Goal: Navigation & Orientation: Find specific page/section

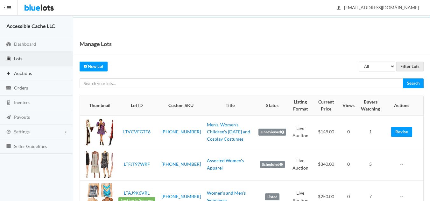
click at [24, 72] on span "Auctions" at bounding box center [23, 73] width 18 height 5
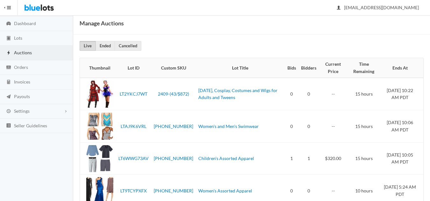
scroll to position [39, 0]
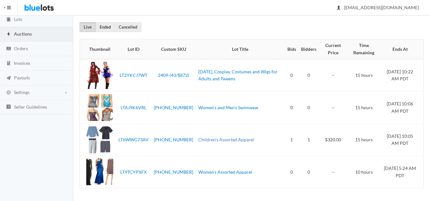
click at [214, 139] on link "Children's Assorted Apparel" at bounding box center [226, 139] width 56 height 5
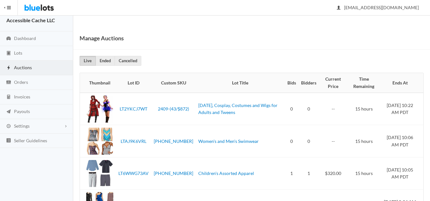
scroll to position [0, 0]
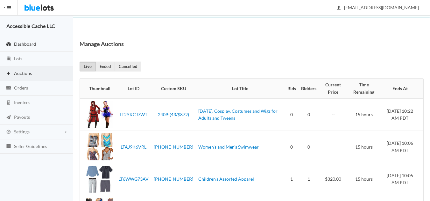
click at [24, 43] on span "Dashboard" at bounding box center [25, 43] width 22 height 5
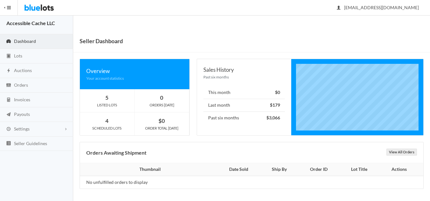
scroll to position [3, 0]
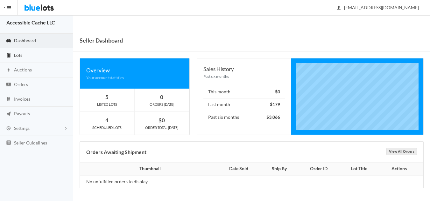
click at [19, 56] on span "Lots" at bounding box center [18, 54] width 8 height 5
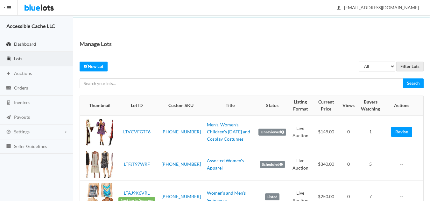
click at [21, 41] on span "Dashboard" at bounding box center [25, 43] width 22 height 5
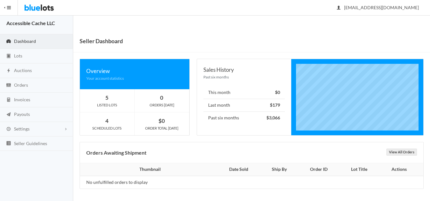
scroll to position [3, 0]
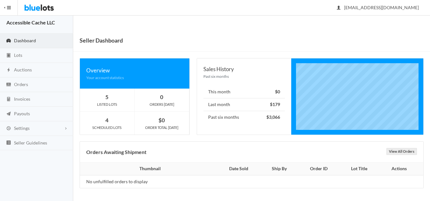
drag, startPoint x: 24, startPoint y: 39, endPoint x: 34, endPoint y: 41, distance: 10.4
click at [24, 39] on span "Dashboard" at bounding box center [25, 40] width 22 height 5
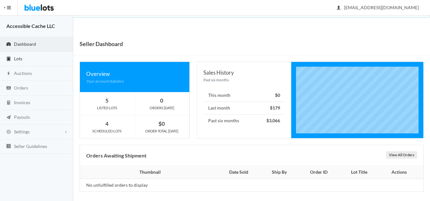
click at [19, 58] on span "Lots" at bounding box center [18, 58] width 8 height 5
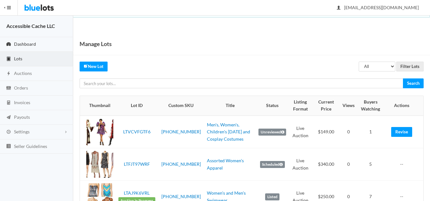
click at [27, 41] on span "Dashboard" at bounding box center [25, 43] width 22 height 5
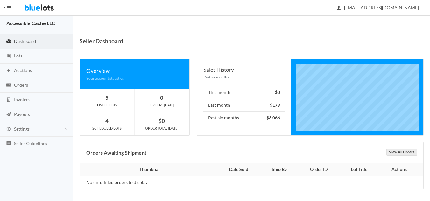
scroll to position [3, 0]
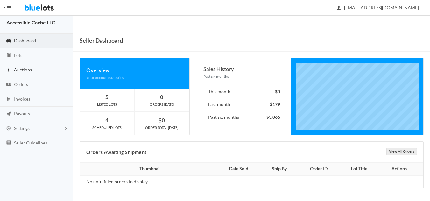
click at [22, 68] on span "Auctions" at bounding box center [23, 69] width 18 height 5
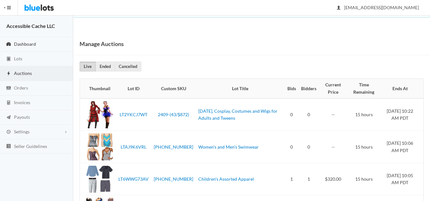
click at [26, 43] on span "Dashboard" at bounding box center [25, 43] width 22 height 5
